Goal: Navigation & Orientation: Find specific page/section

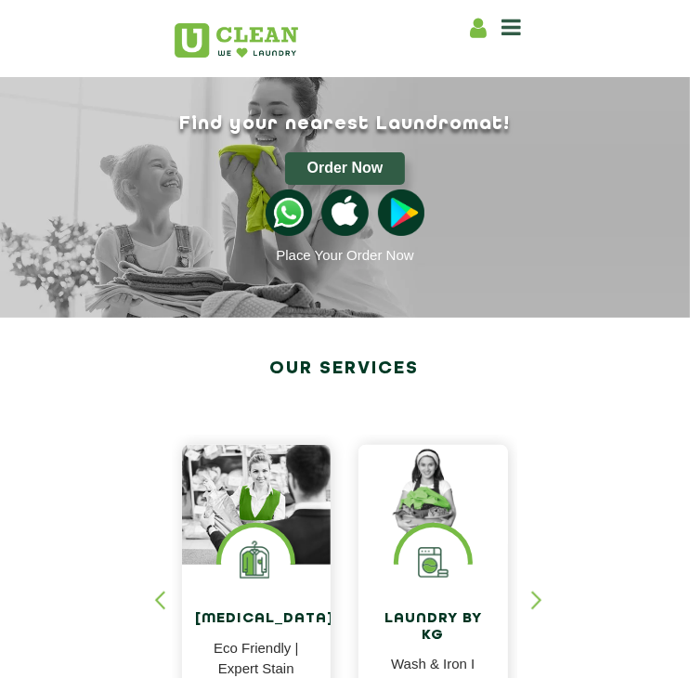
click at [483, 53] on div "Home About us Franchise Services Dry Cleaning Laundry by Kg Premium Laundry Ste…" at bounding box center [345, 38] width 371 height 57
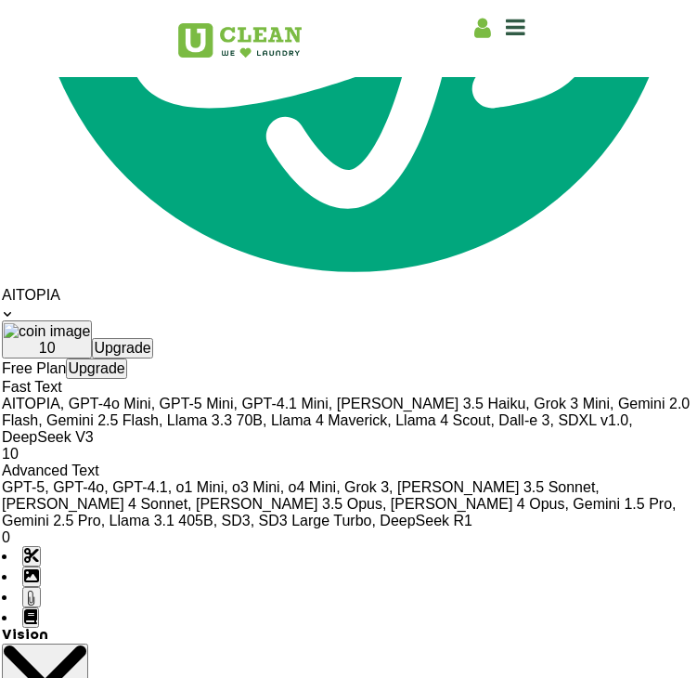
scroll to position [3054, 0]
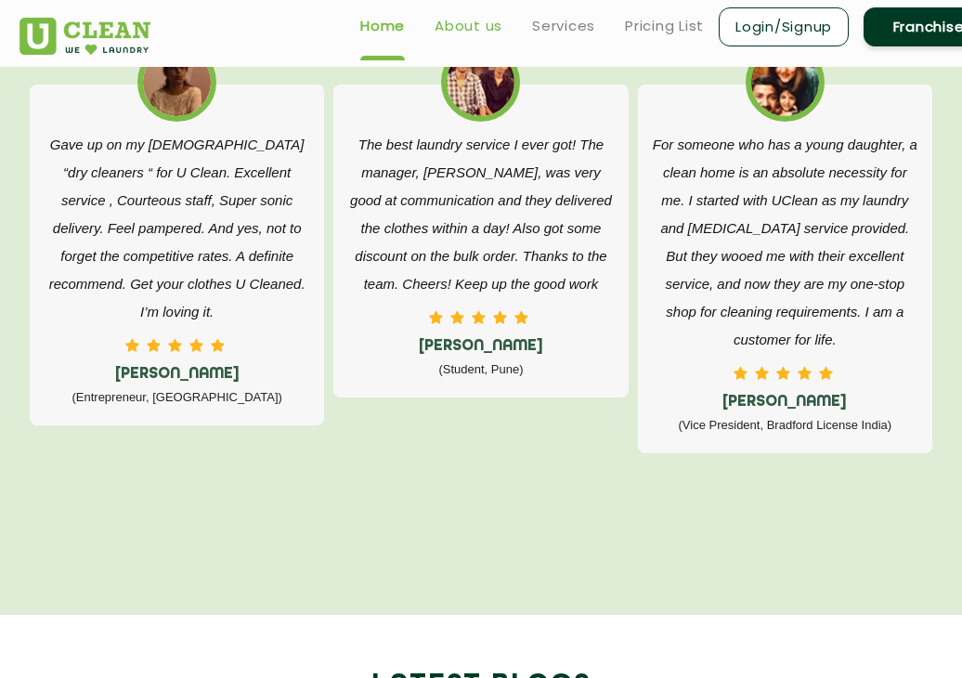
click at [472, 23] on link "About us" at bounding box center [469, 26] width 68 height 22
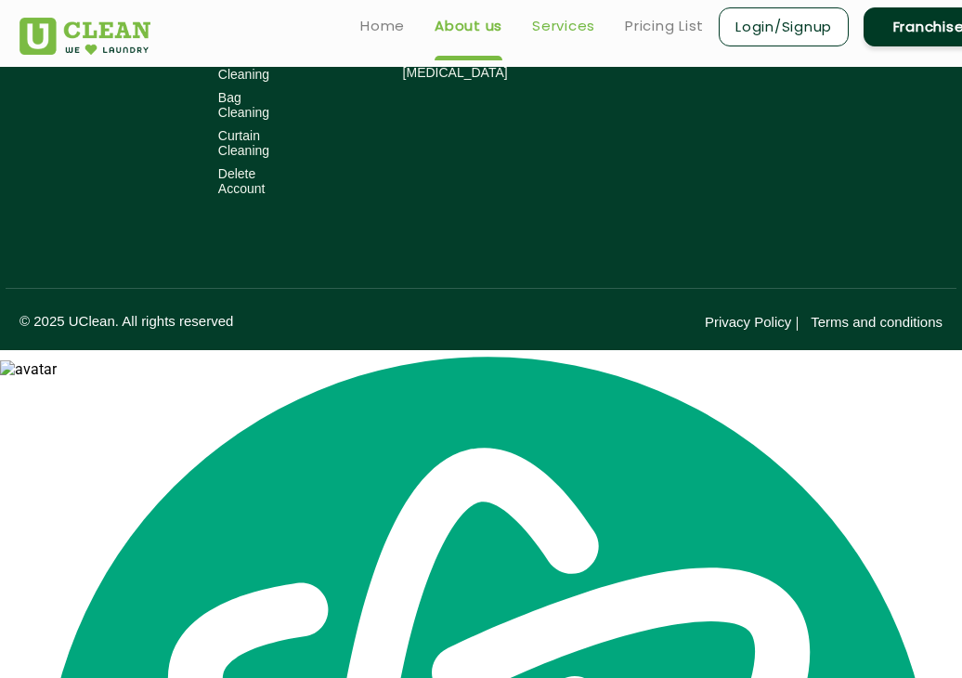
click at [574, 23] on link "Services" at bounding box center [563, 26] width 63 height 22
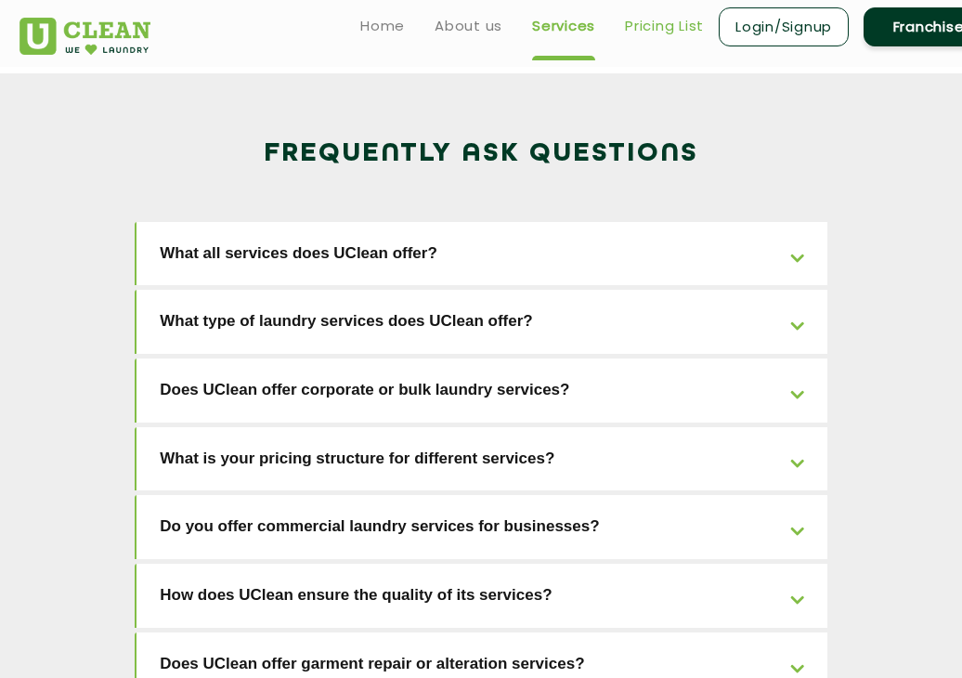
click at [650, 26] on link "Pricing List" at bounding box center [664, 26] width 79 height 22
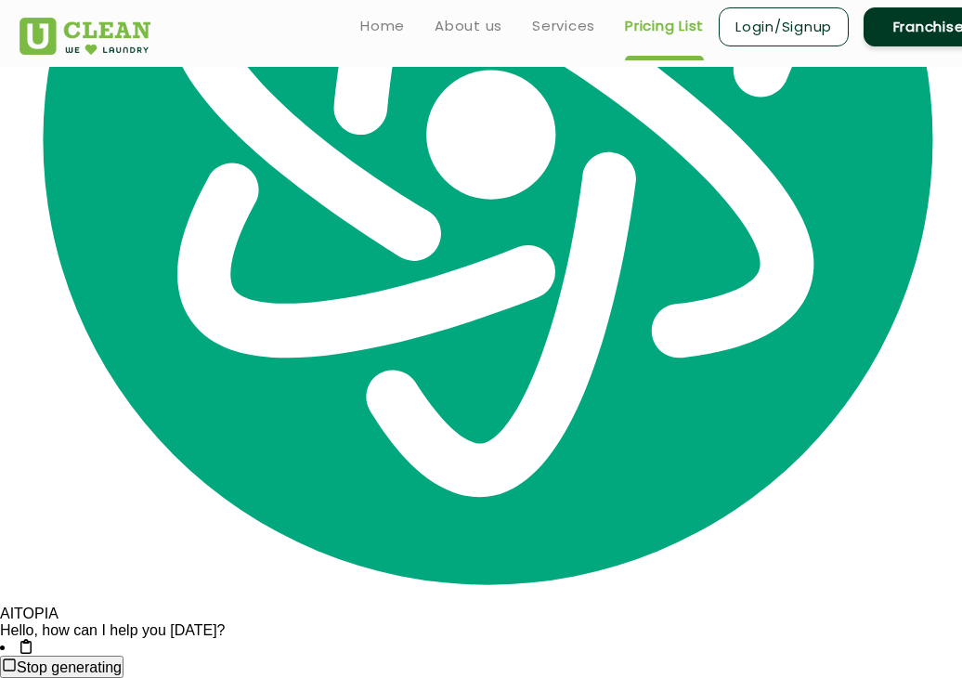
select select "0"
click at [397, 30] on link "Home" at bounding box center [382, 26] width 45 height 22
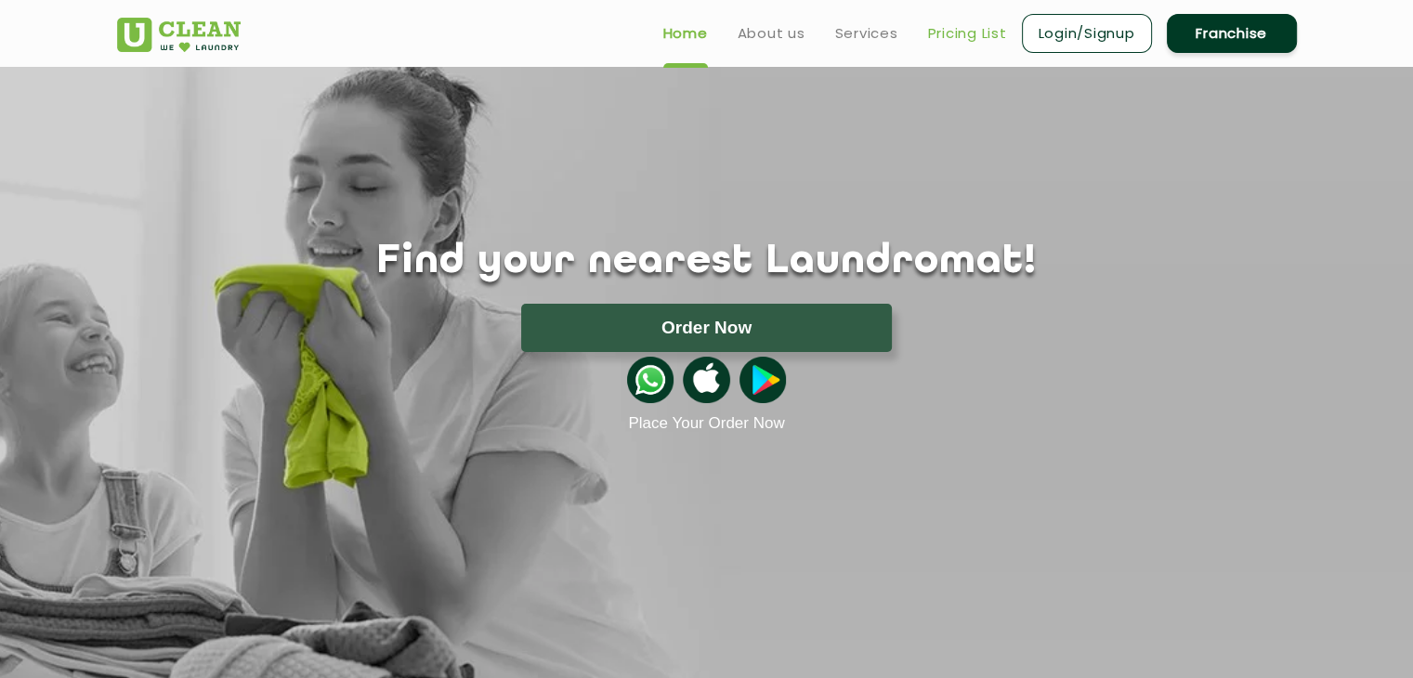
click at [941, 44] on link "Pricing List" at bounding box center [967, 33] width 79 height 22
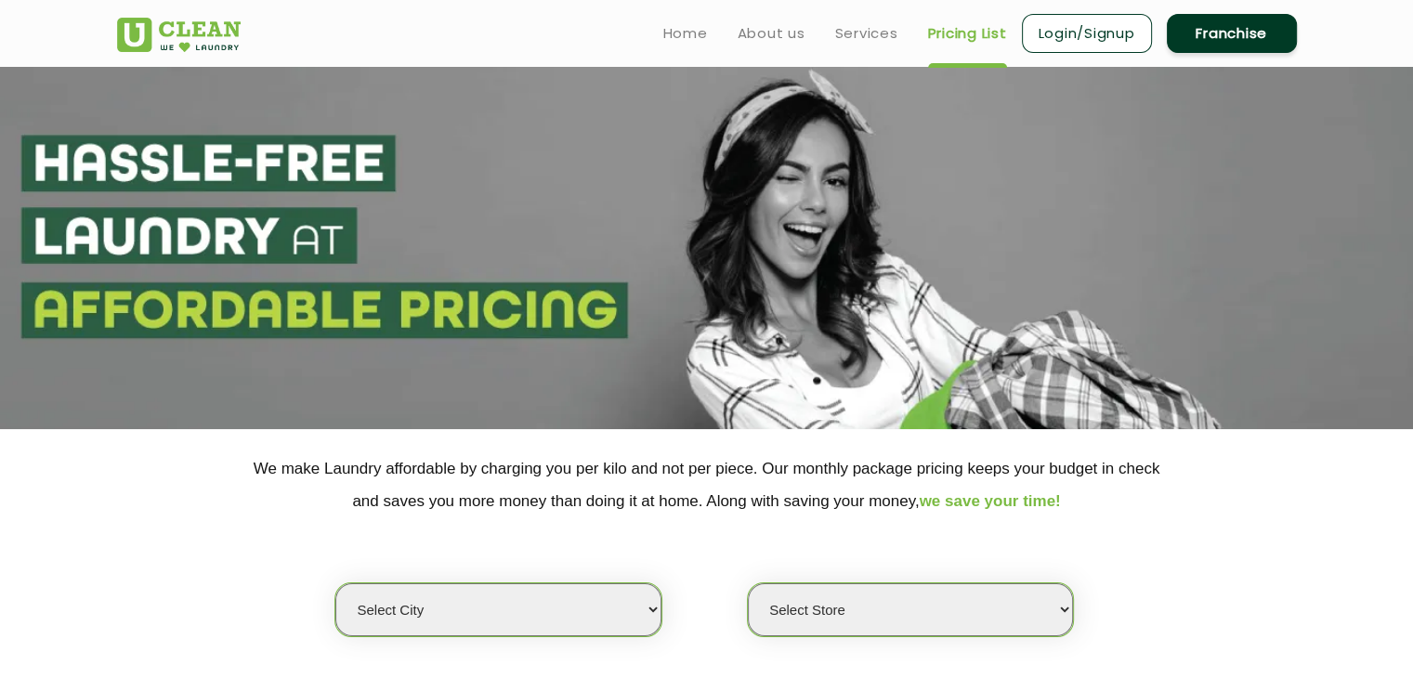
select select "0"
click at [819, 31] on ul "Home About us Services Pricing List Login/Signup Franchise" at bounding box center [972, 33] width 648 height 44
click at [840, 31] on link "Services" at bounding box center [866, 33] width 63 height 22
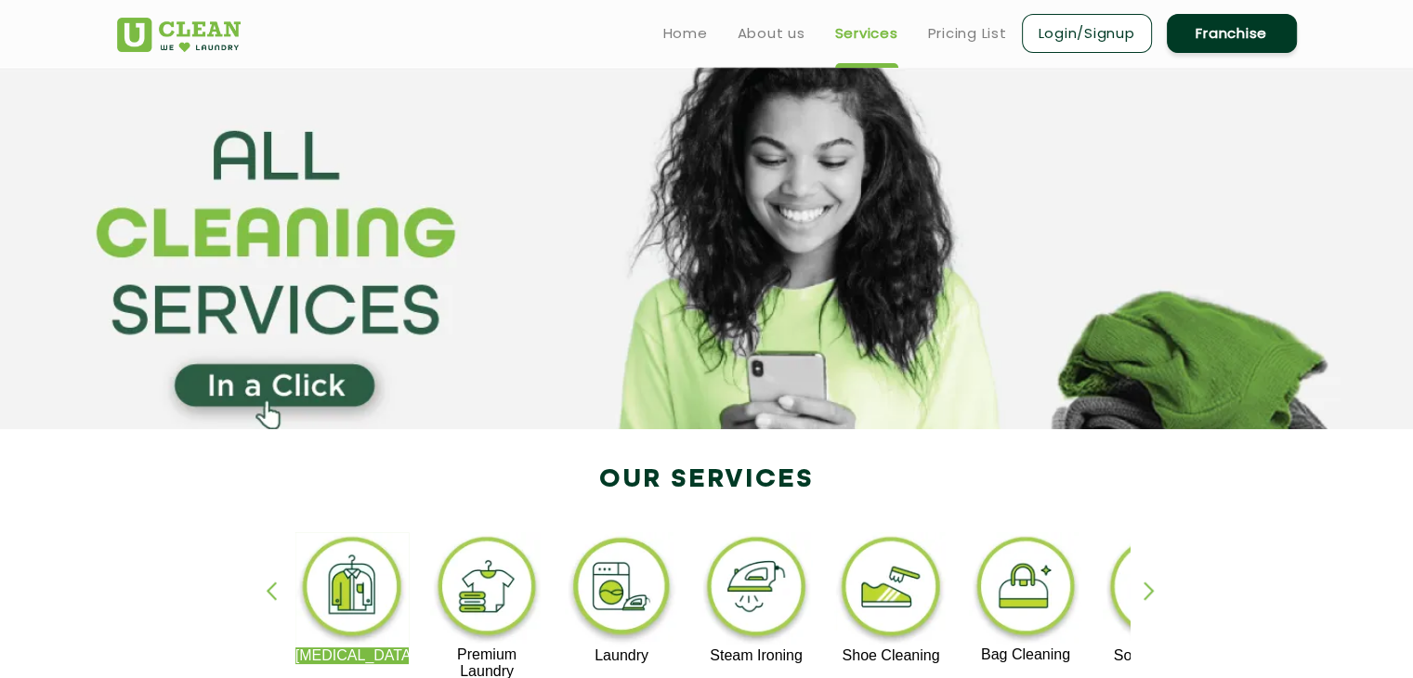
click at [1088, 34] on link "Login/Signup" at bounding box center [1087, 33] width 130 height 39
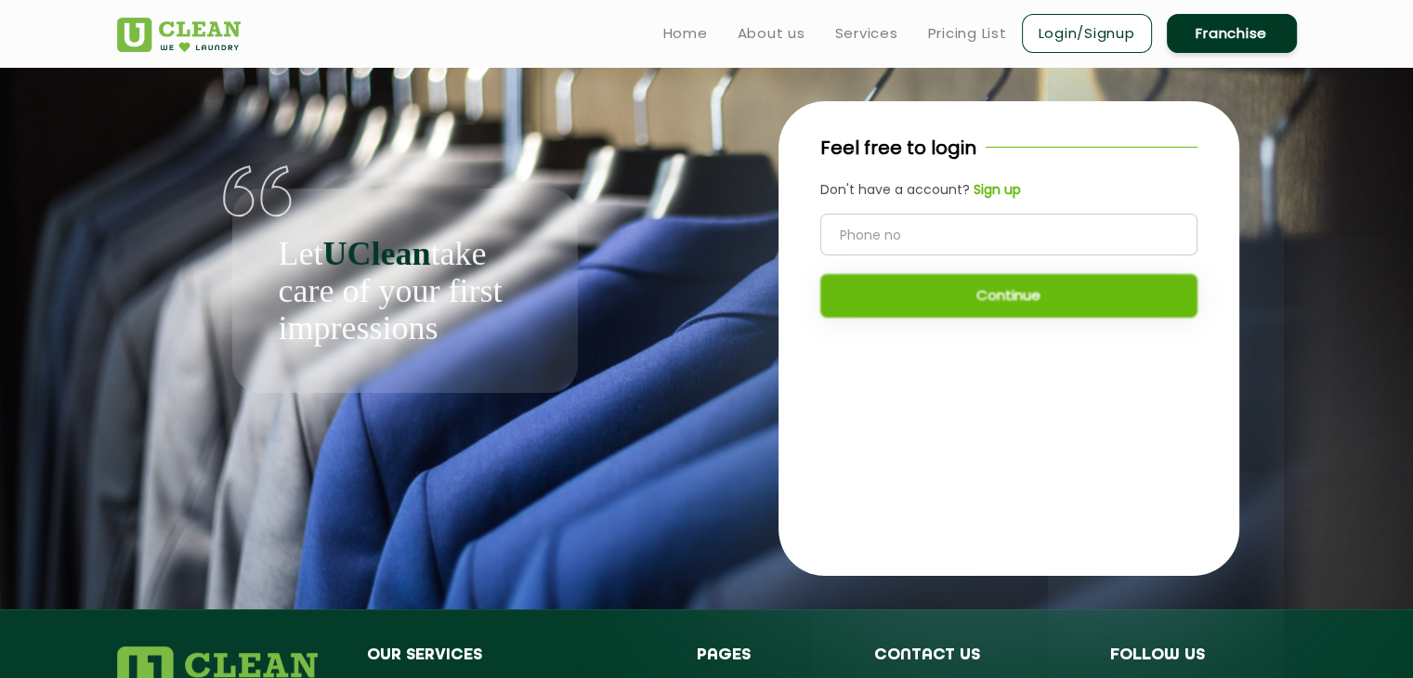
click at [922, 238] on input "tel" at bounding box center [1008, 235] width 377 height 42
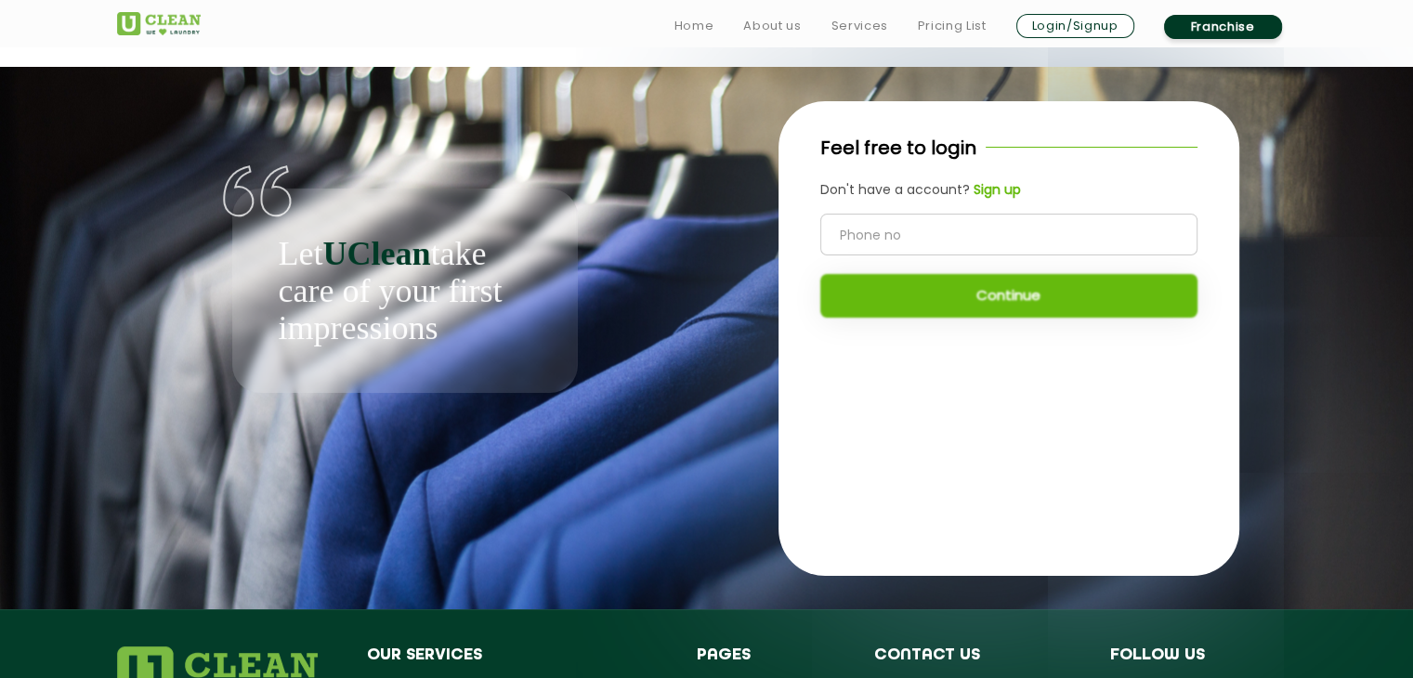
scroll to position [4, 0]
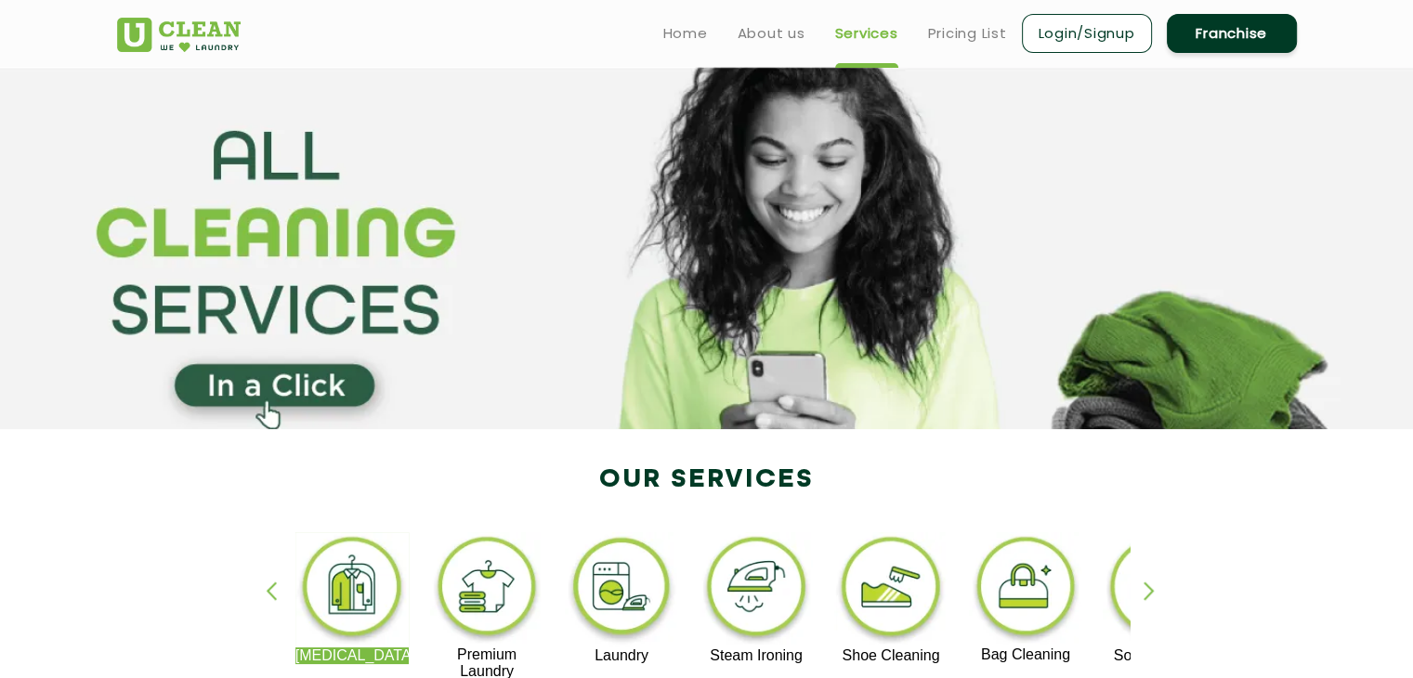
click at [776, 46] on ul "Home About us Services Pricing List Login/Signup Franchise" at bounding box center [972, 33] width 648 height 44
click at [788, 34] on link "About us" at bounding box center [771, 33] width 68 height 22
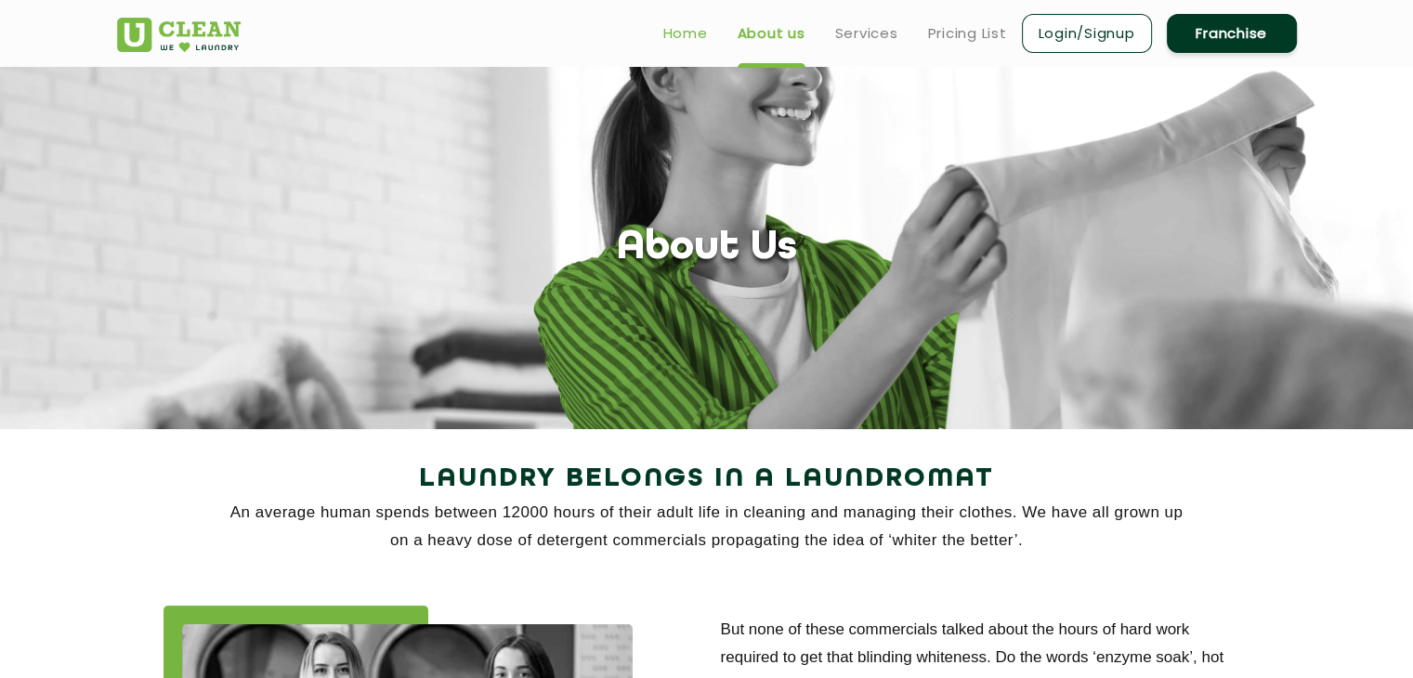
click at [676, 38] on link "Home" at bounding box center [685, 33] width 45 height 22
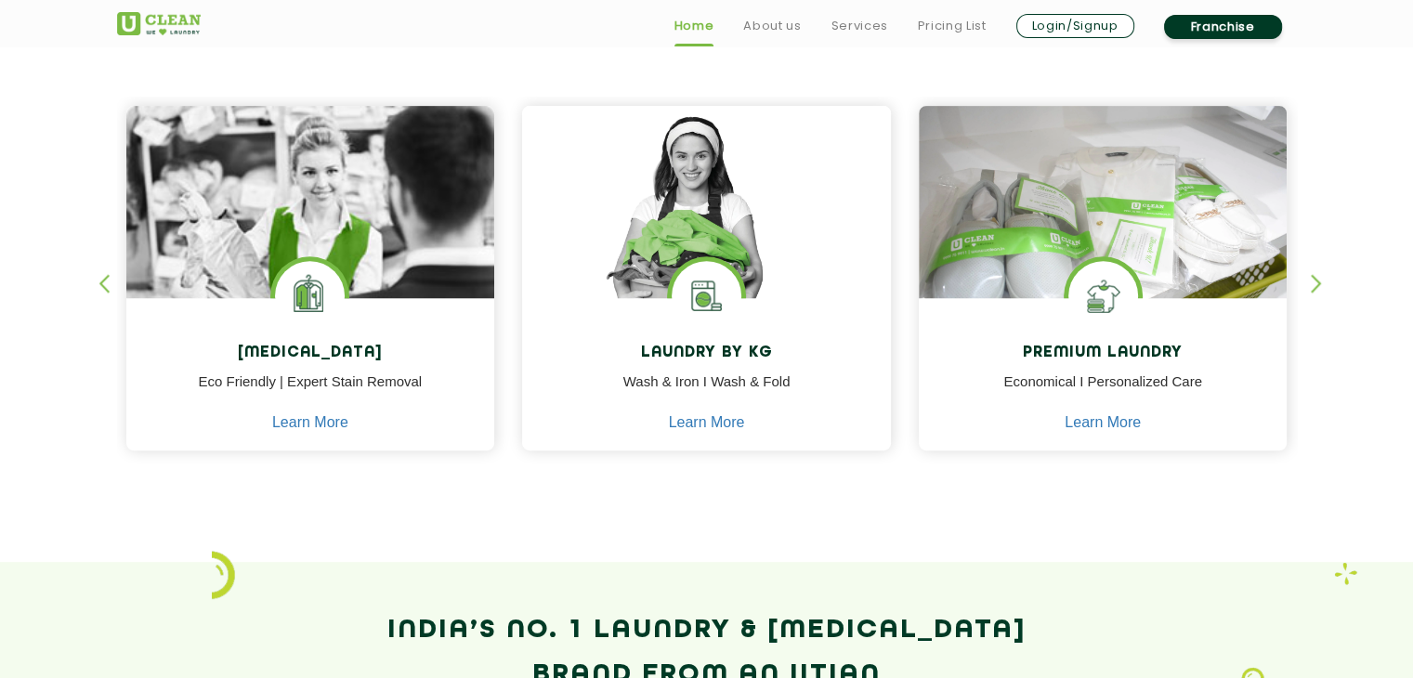
scroll to position [813, 0]
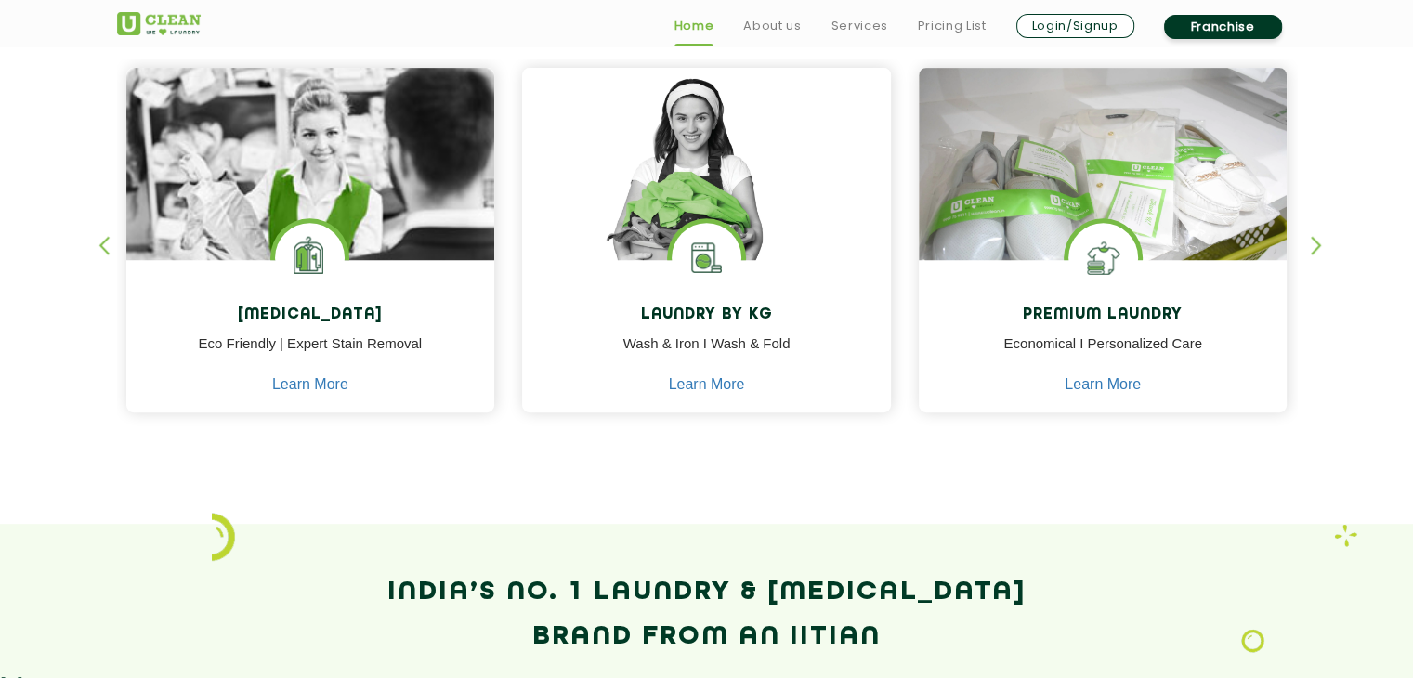
click at [1319, 242] on div "button" at bounding box center [1324, 261] width 28 height 51
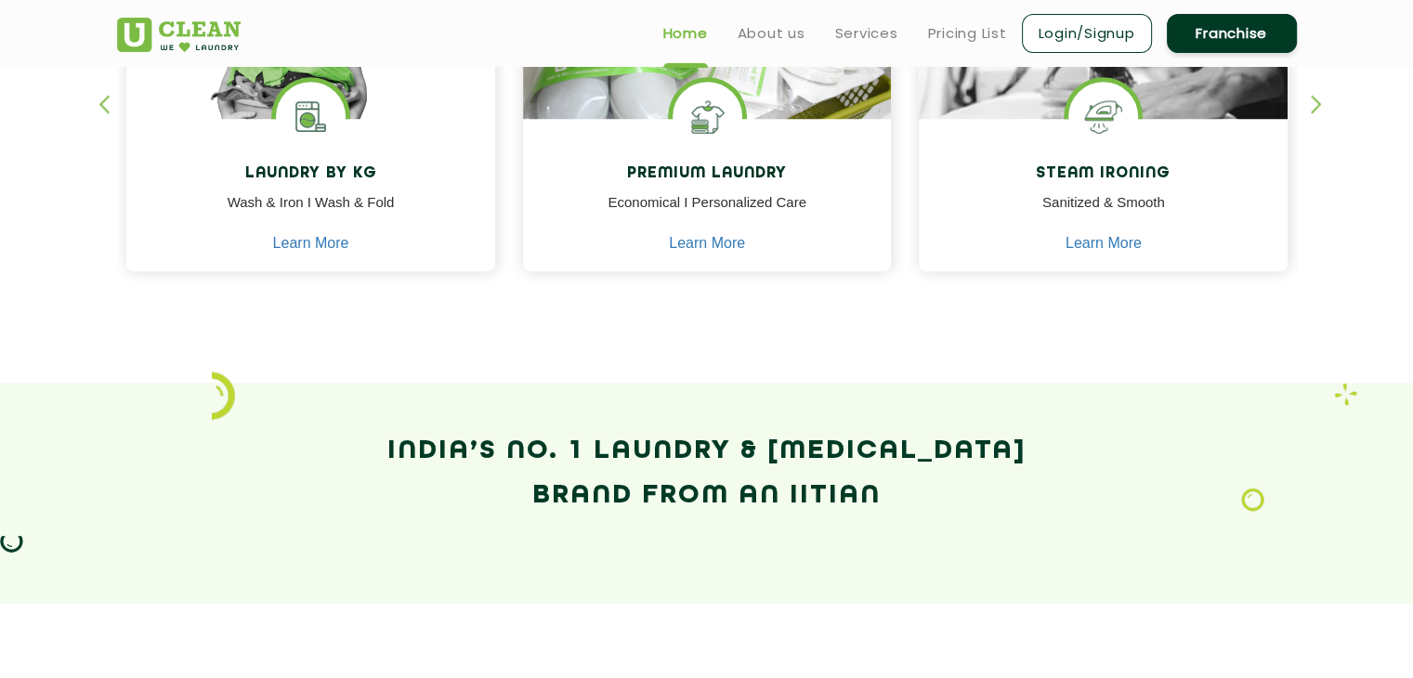
scroll to position [955, 0]
drag, startPoint x: 992, startPoint y: 350, endPoint x: 910, endPoint y: 318, distance: 88.0
click at [910, 318] on section "Our Services [MEDICAL_DATA] Eco Friendly | Expert Stain Removal Learn More [MED…" at bounding box center [706, 71] width 1413 height 619
